Goal: Transaction & Acquisition: Purchase product/service

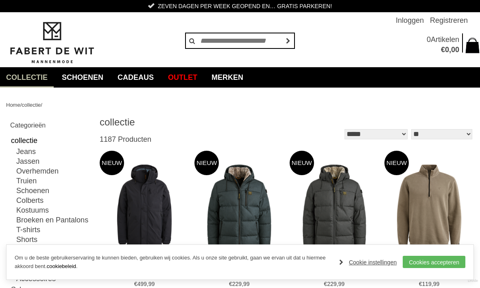
click at [247, 78] on link "Merken" at bounding box center [228, 77] width 44 height 20
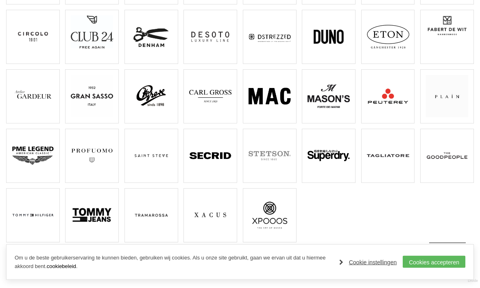
scroll to position [172, 0]
click at [36, 218] on img at bounding box center [33, 215] width 42 height 42
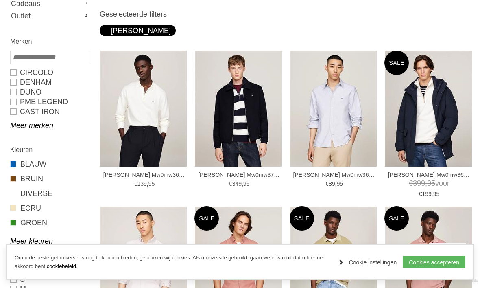
scroll to position [148, 0]
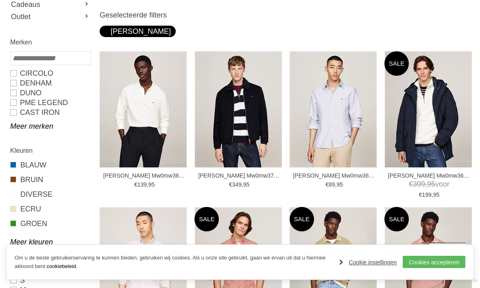
click at [0, 0] on img at bounding box center [0, 0] width 0 height 0
